Goal: Task Accomplishment & Management: Manage account settings

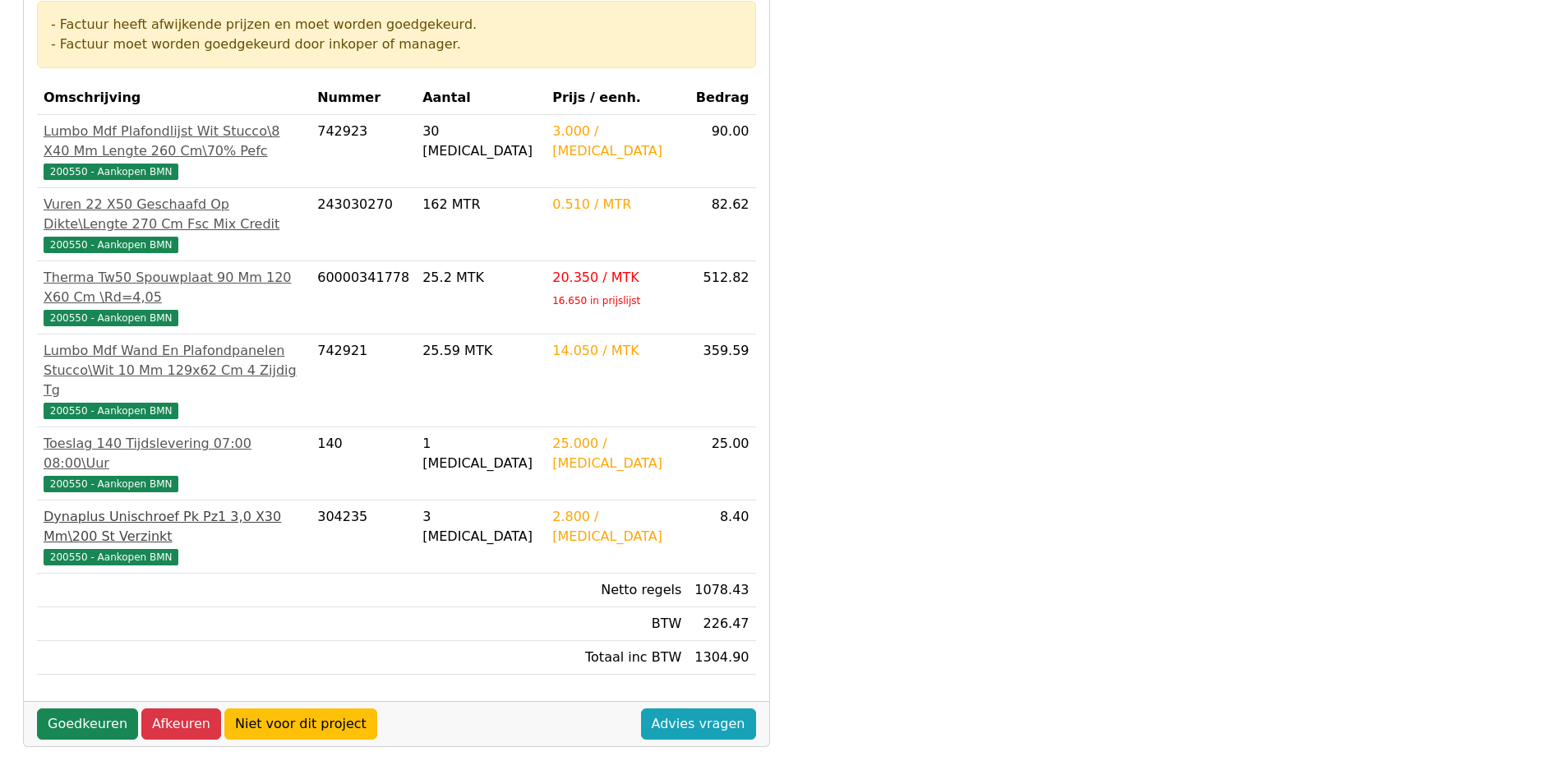
scroll to position [329, 0]
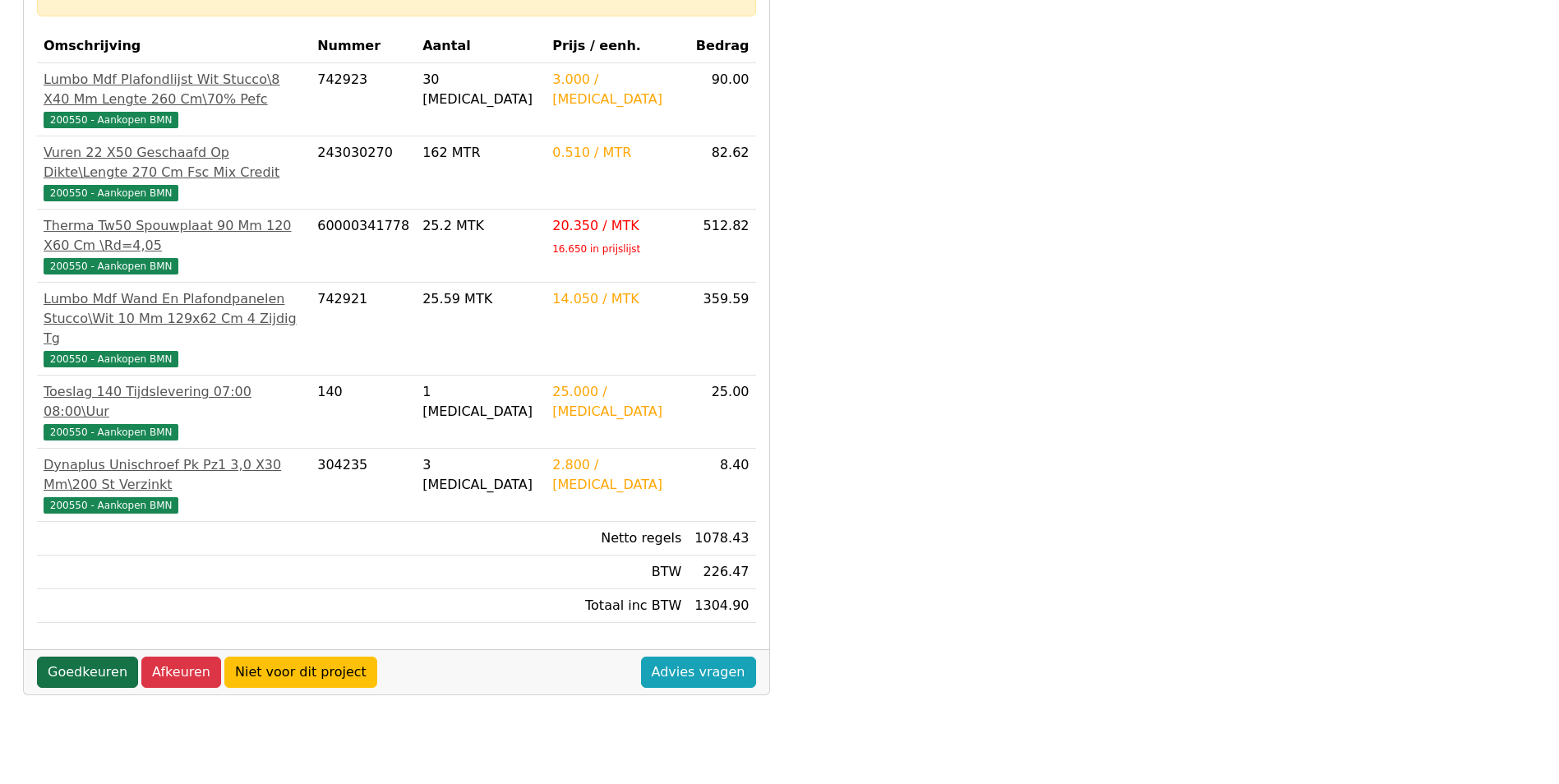
click at [93, 656] on link "Goedkeuren" at bounding box center [87, 672] width 101 height 31
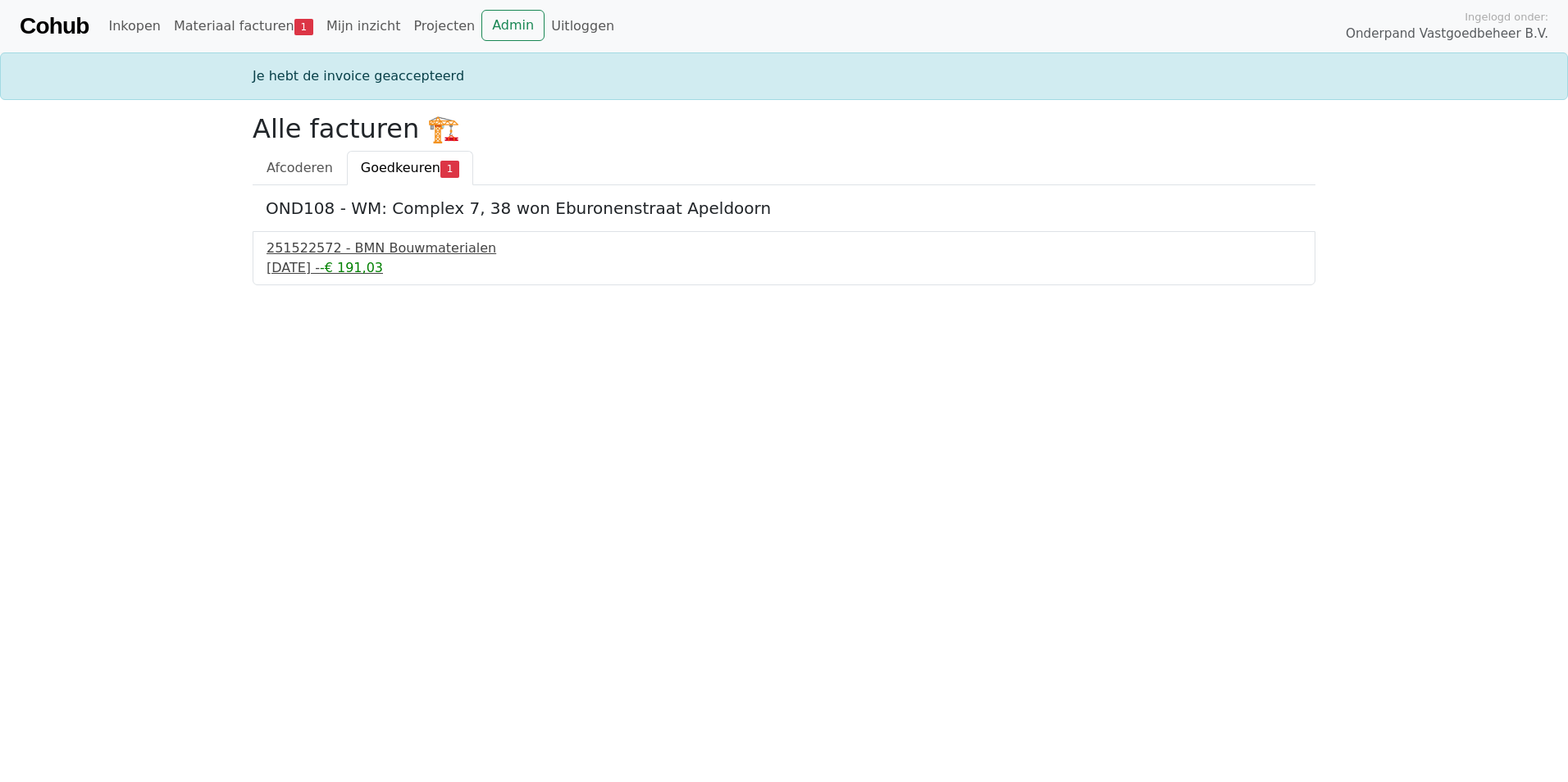
click at [353, 255] on div "251522572 - BMN Bouwmaterialen" at bounding box center [784, 248] width 1035 height 20
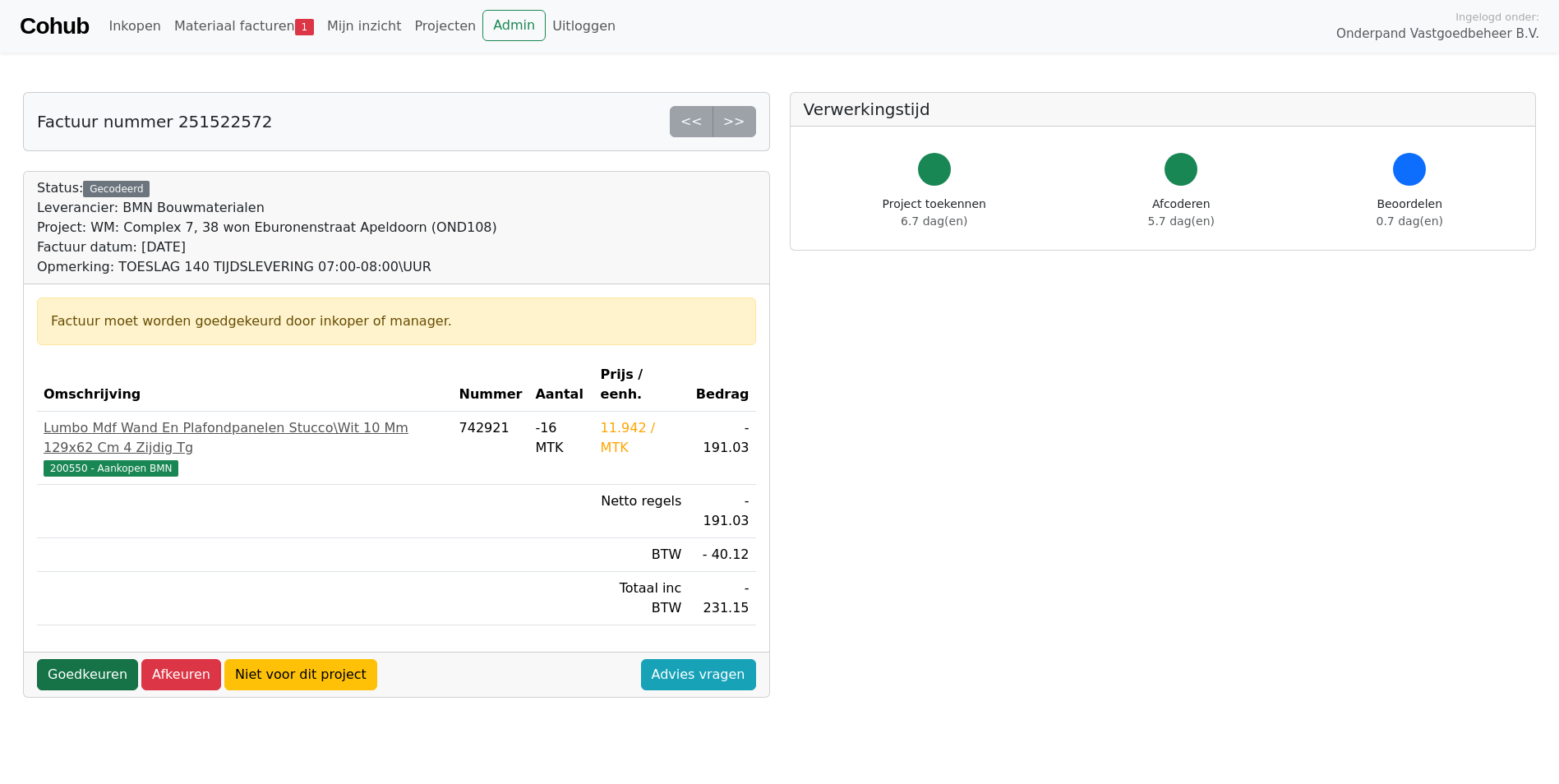
click at [77, 659] on link "Goedkeuren" at bounding box center [87, 674] width 101 height 31
